Goal: Transaction & Acquisition: Obtain resource

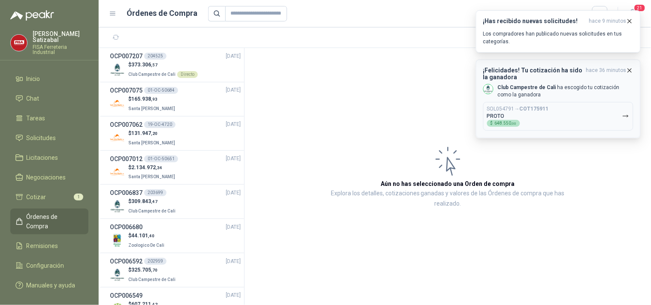
click at [551, 69] on h3 "¡Felicidades! Tu cotización ha sido la ganadora" at bounding box center [532, 74] width 99 height 14
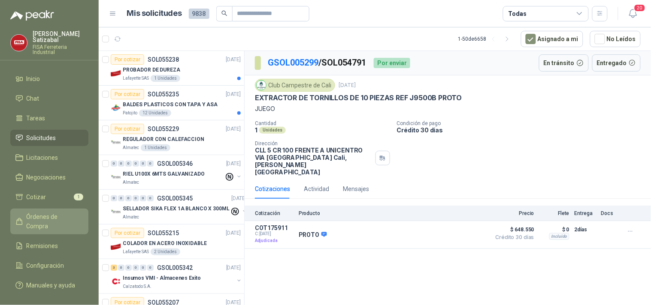
click at [54, 212] on span "Órdenes de Compra" at bounding box center [54, 221] width 54 height 19
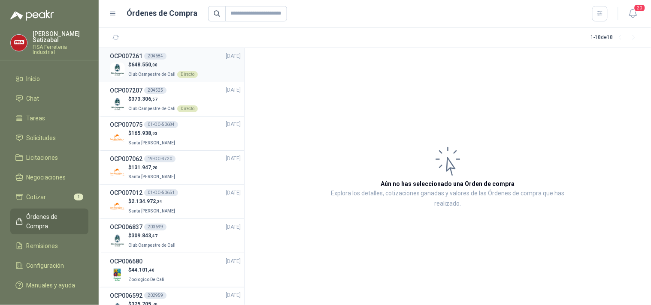
click at [159, 54] on div "204684" at bounding box center [155, 56] width 22 height 7
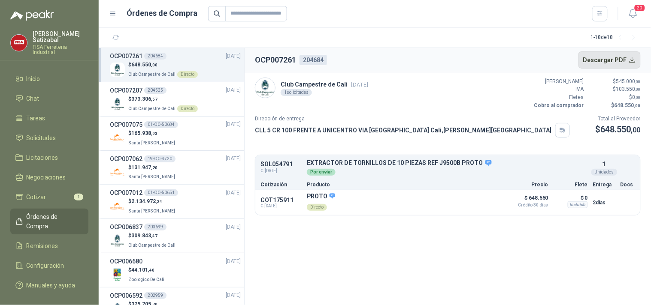
click at [614, 60] on button "Descargar PDF" at bounding box center [609, 59] width 63 height 17
click at [52, 241] on span "Remisiones" at bounding box center [43, 245] width 32 height 9
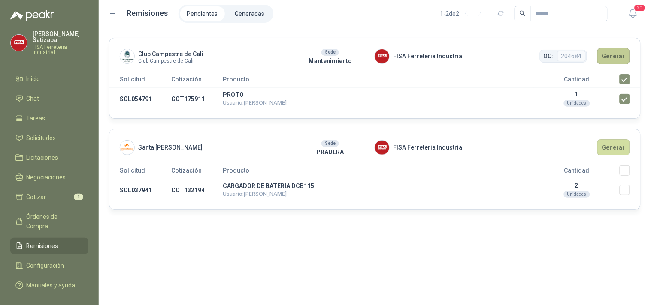
click at [617, 54] on button "Generar" at bounding box center [613, 56] width 33 height 16
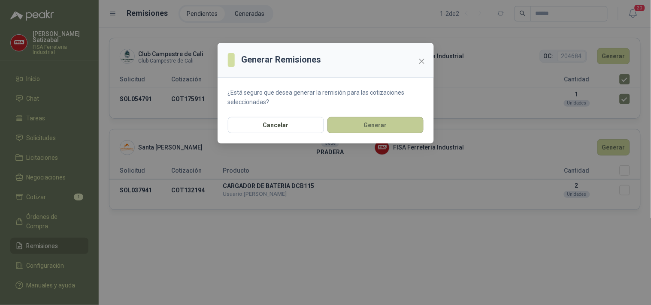
click at [373, 124] on button "Generar" at bounding box center [375, 125] width 96 height 16
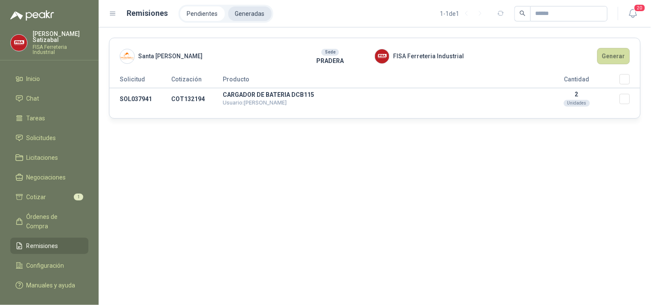
click at [245, 9] on li "Generadas" at bounding box center [249, 13] width 43 height 15
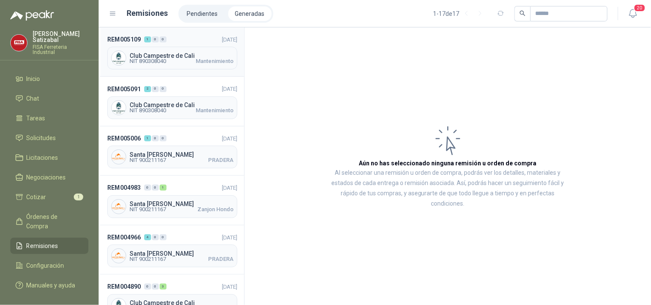
click at [153, 50] on div "Club Campestre de Cali NIT 890308040 Mantenimiento" at bounding box center [172, 58] width 130 height 23
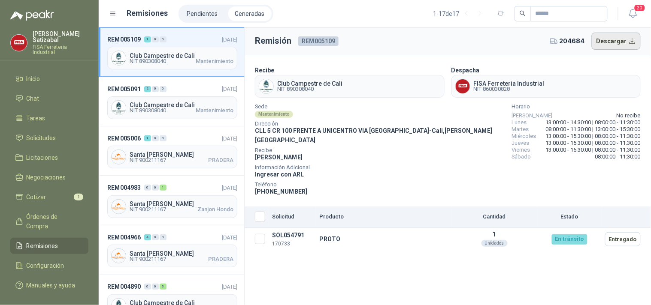
click at [626, 39] on button "Descargar" at bounding box center [615, 41] width 49 height 17
click at [57, 212] on span "Órdenes de Compra" at bounding box center [54, 221] width 54 height 19
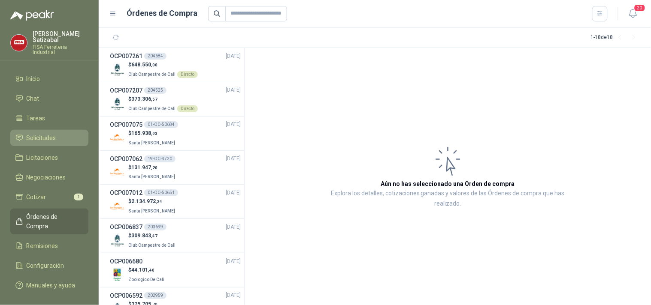
click at [50, 136] on span "Solicitudes" at bounding box center [42, 137] width 30 height 9
